Goal: Information Seeking & Learning: Learn about a topic

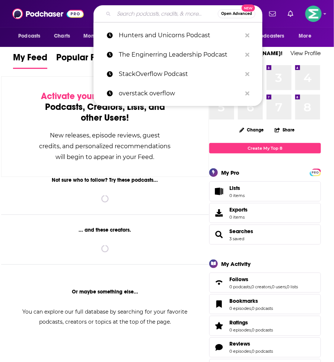
click at [167, 18] on input "Search podcasts, credits, & more..." at bounding box center [166, 14] width 104 height 12
paste input "Business 101 Podcast"
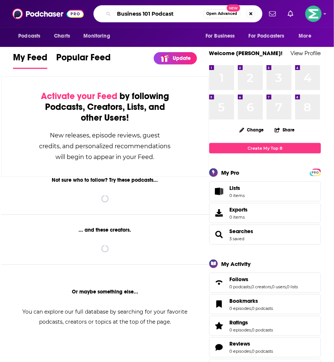
type input "Business 101 Podcast"
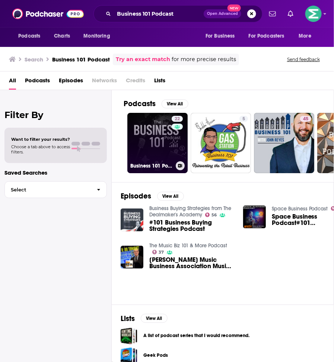
click at [158, 133] on link "22 Business 101 Podcast | Finance and Growth Mastery" at bounding box center [157, 143] width 60 height 60
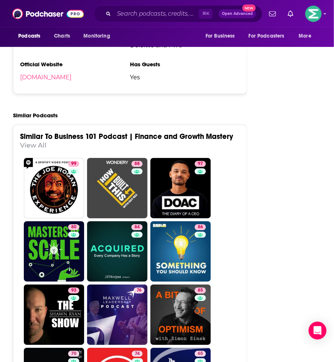
scroll to position [1234, 0]
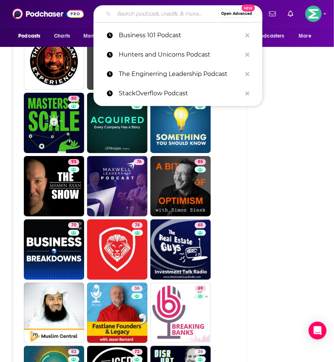
click at [132, 13] on input "Search podcasts, credits, & more..." at bounding box center [166, 14] width 104 height 12
paste input "[PERSON_NAME] Podcast"
type input "[PERSON_NAME] Podcast"
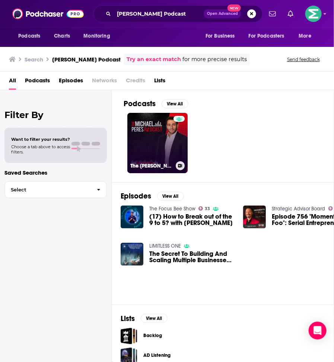
click at [144, 152] on link "The [PERSON_NAME] Podcast" at bounding box center [157, 143] width 60 height 60
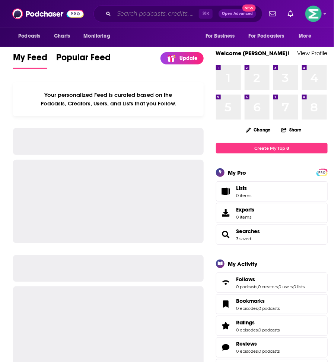
click at [156, 16] on input "Search podcasts, credits, & more..." at bounding box center [156, 14] width 85 height 12
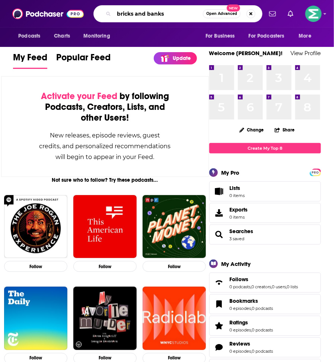
type input "bricks and banks"
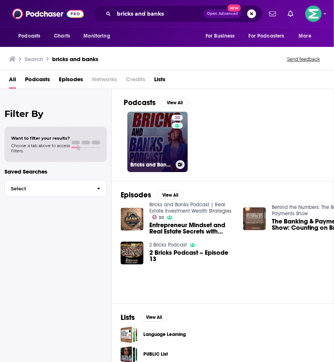
click at [138, 146] on link "30 Bricks and Banks Podcast | Real Estate Investment Wealth Strategies" at bounding box center [157, 142] width 60 height 60
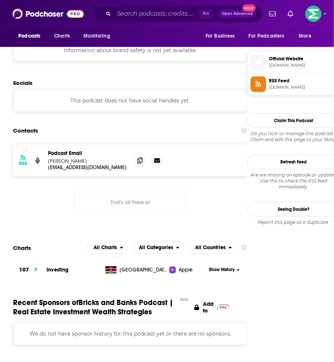
scroll to position [571, 0]
